Goal: Find specific page/section: Find specific page/section

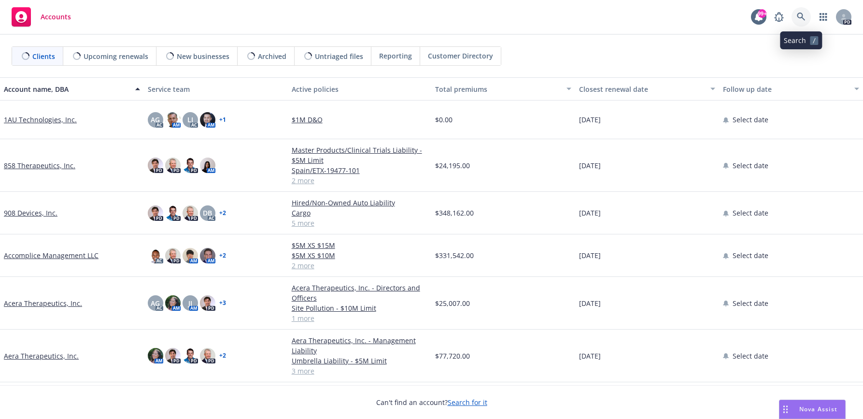
click at [802, 16] on icon at bounding box center [801, 17] width 9 height 9
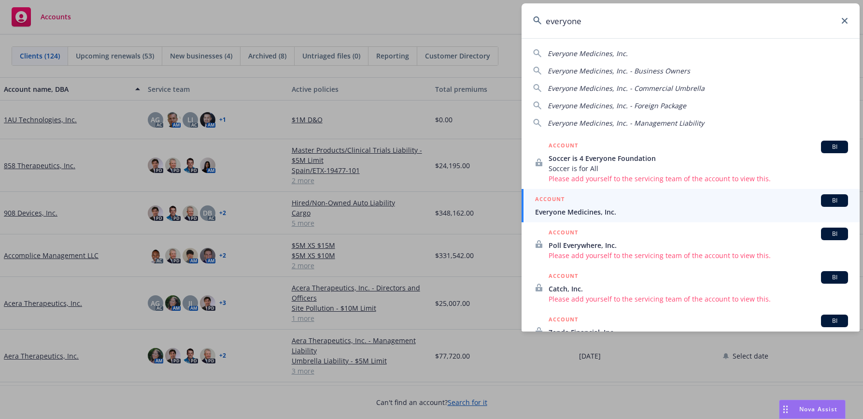
type input "everyone"
click at [571, 204] on div "ACCOUNT BI" at bounding box center [691, 200] width 313 height 13
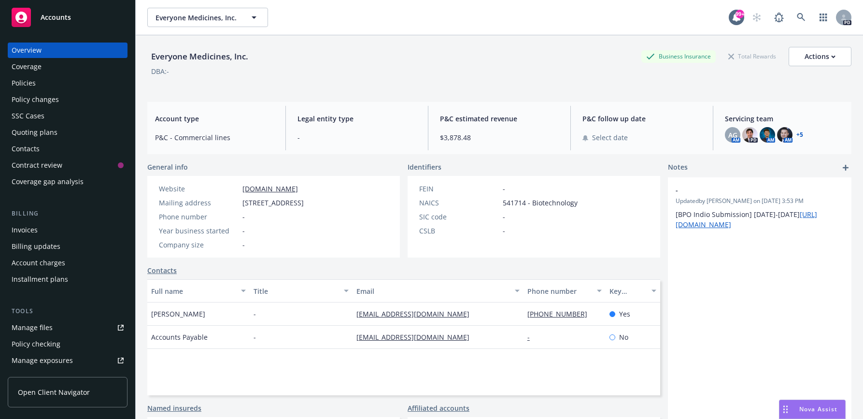
click at [28, 84] on div "Policies" at bounding box center [24, 82] width 24 height 15
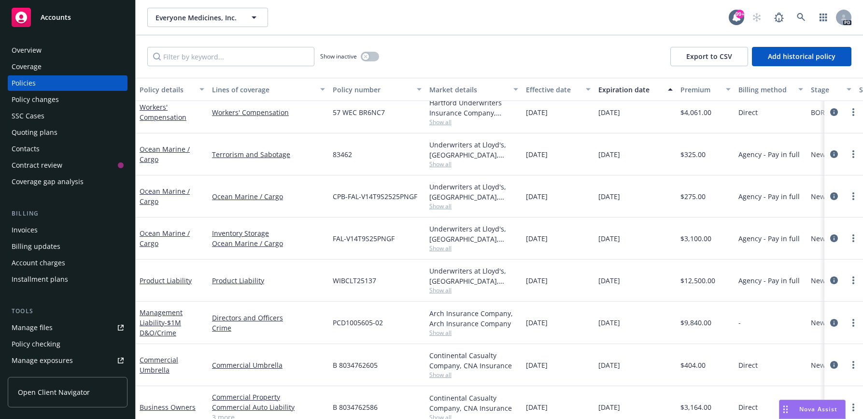
scroll to position [185, 0]
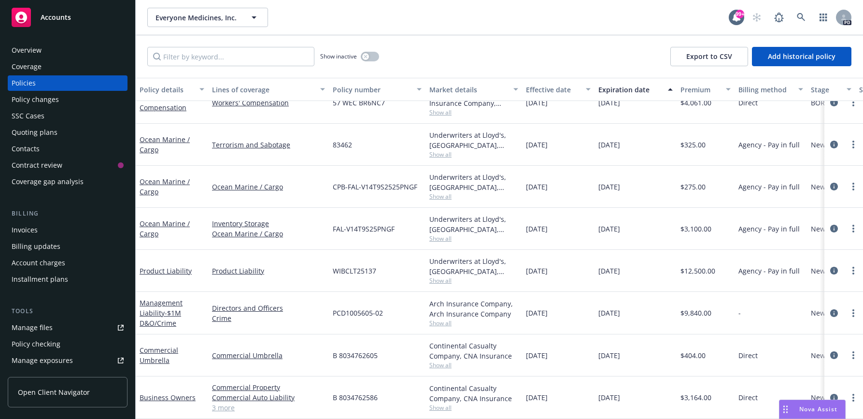
click at [163, 300] on div "Management Liability - $1M D&O/Crime" at bounding box center [172, 313] width 65 height 30
click at [163, 298] on link "Management Liability - $1M D&O/Crime" at bounding box center [161, 312] width 43 height 29
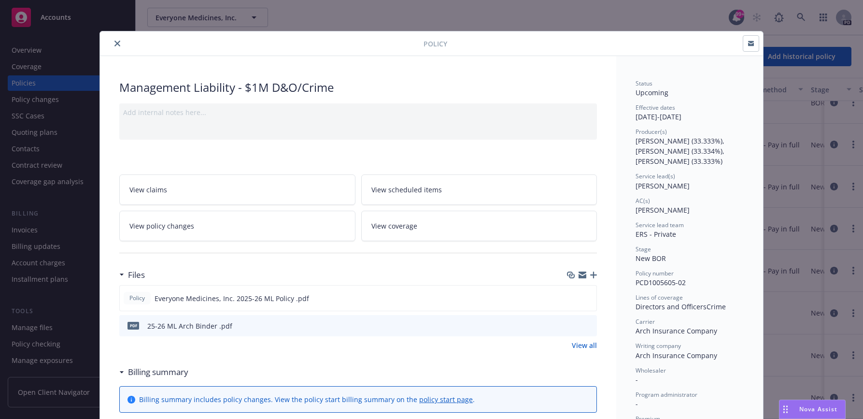
click at [116, 40] on button "close" at bounding box center [118, 44] width 12 height 12
